Goal: Entertainment & Leisure: Consume media (video, audio)

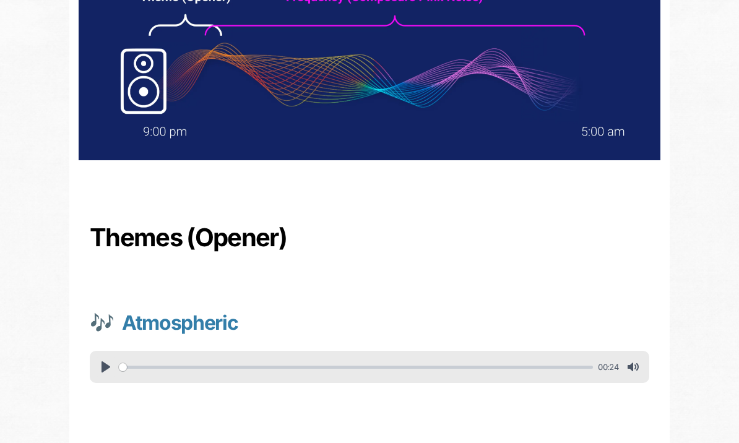
scroll to position [197, 0]
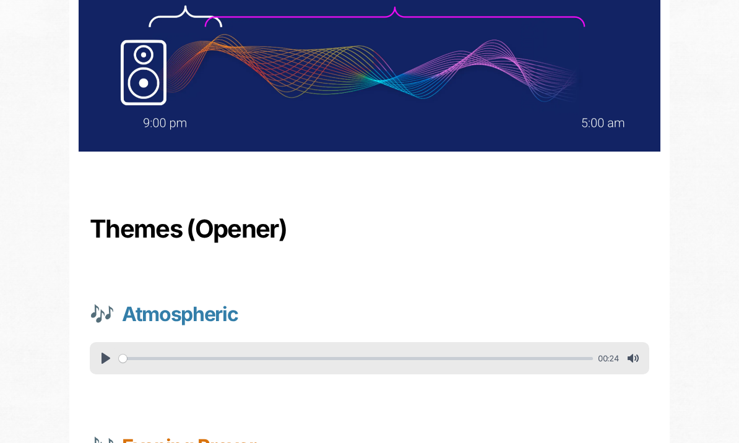
click at [111, 361] on button "Pause Play" at bounding box center [106, 358] width 20 height 20
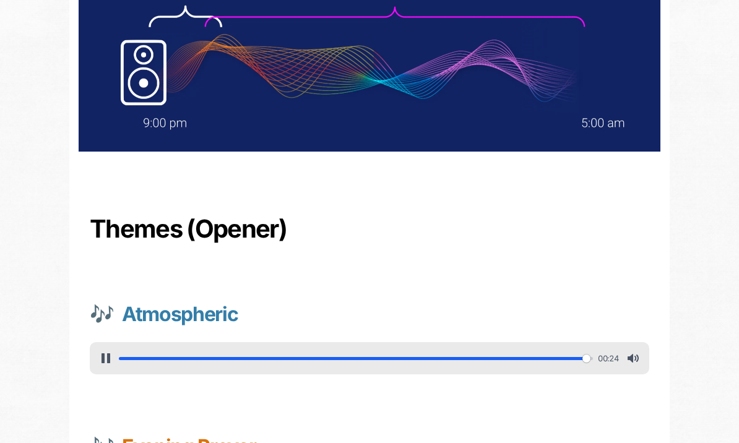
type input "100"
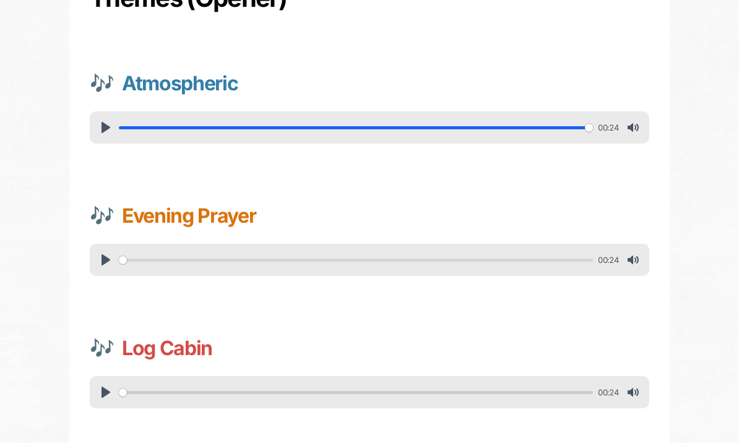
click at [107, 257] on button "Pause Play" at bounding box center [106, 261] width 20 height 20
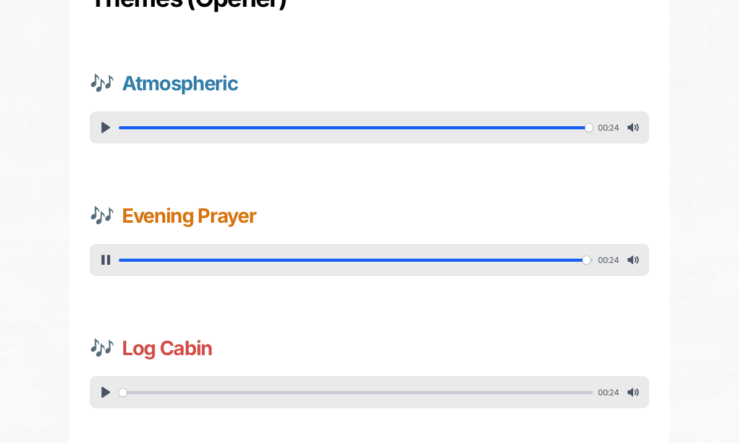
type input "100"
click at [111, 390] on button "Pause Play" at bounding box center [106, 392] width 20 height 20
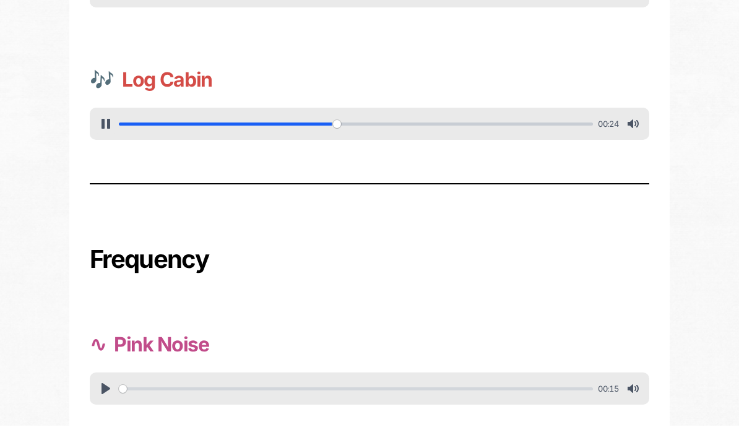
scroll to position [703, 0]
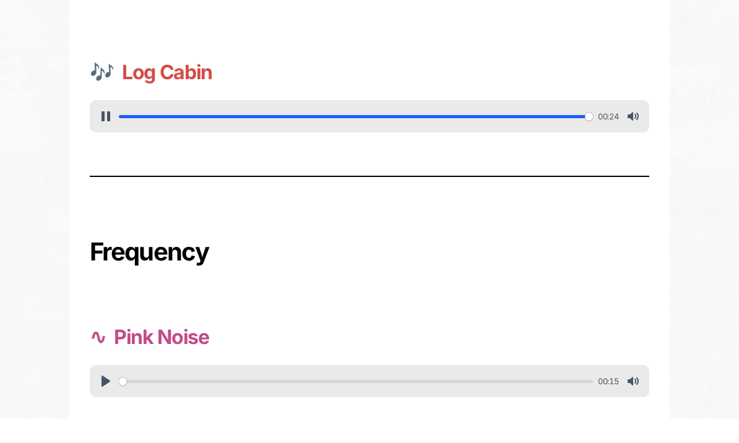
type input "100"
click at [106, 379] on button "Pause Play" at bounding box center [106, 381] width 20 height 20
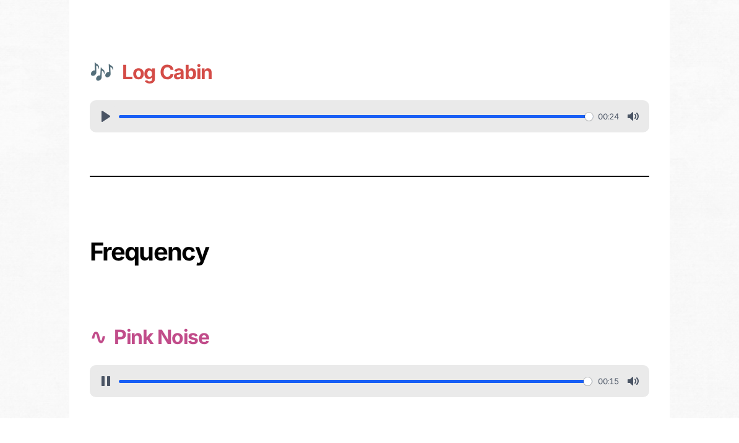
type input "100"
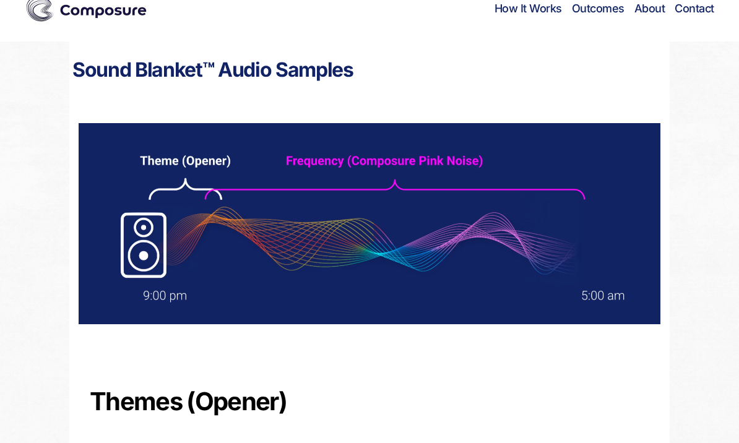
scroll to position [27, 0]
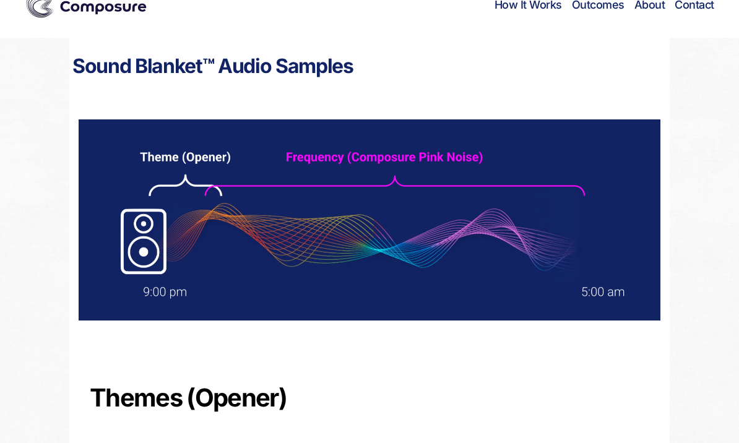
click at [158, 240] on img at bounding box center [370, 220] width 582 height 201
click at [234, 176] on img at bounding box center [370, 219] width 582 height 201
click at [307, 220] on img at bounding box center [370, 219] width 582 height 201
click at [201, 267] on img at bounding box center [370, 219] width 582 height 201
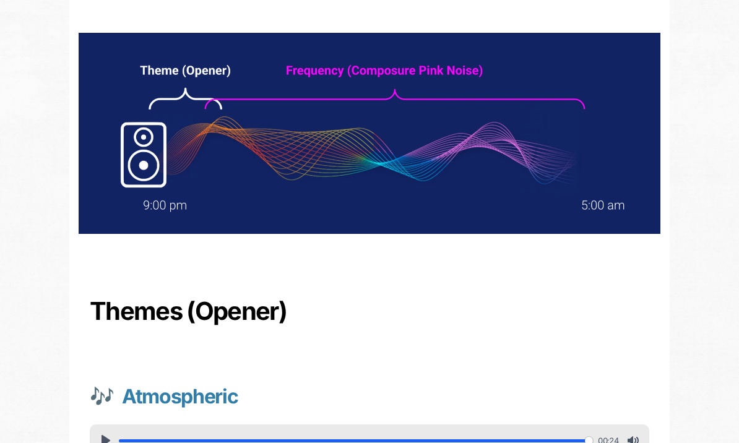
scroll to position [0, 0]
